Goal: Task Accomplishment & Management: Complete application form

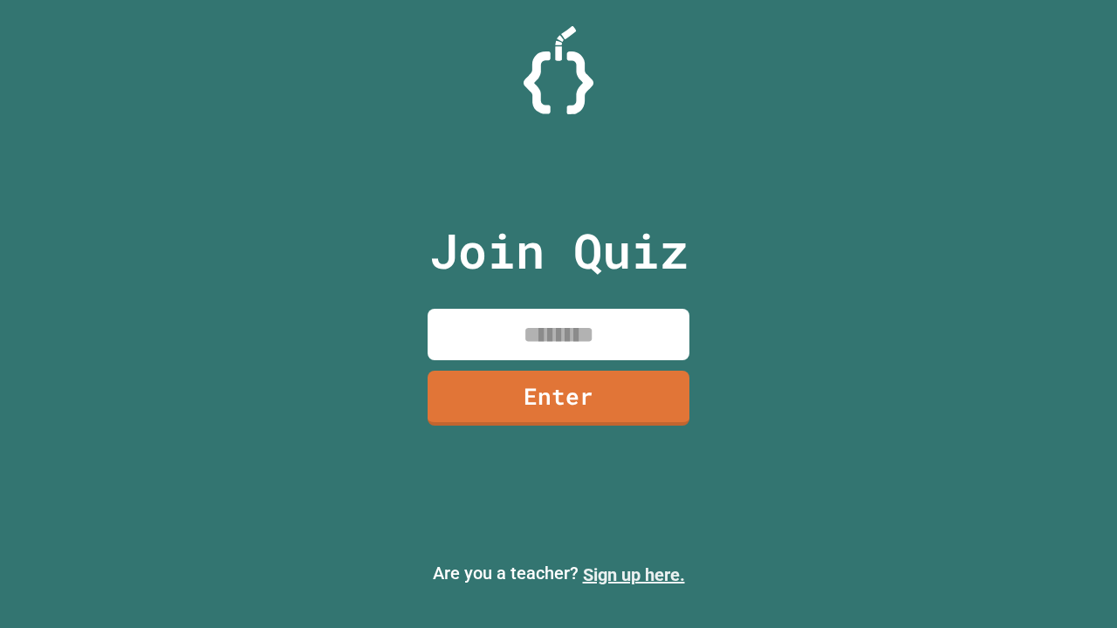
click at [634, 575] on link "Sign up here." at bounding box center [634, 575] width 102 height 21
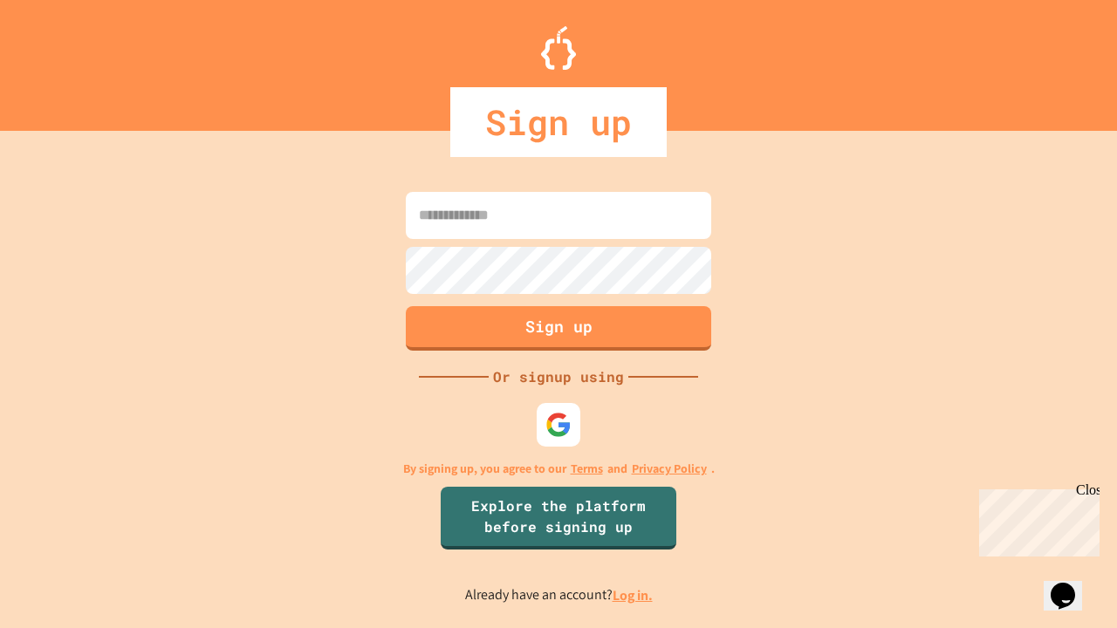
click at [634, 595] on link "Log in." at bounding box center [633, 596] width 40 height 18
